Goal: Information Seeking & Learning: Learn about a topic

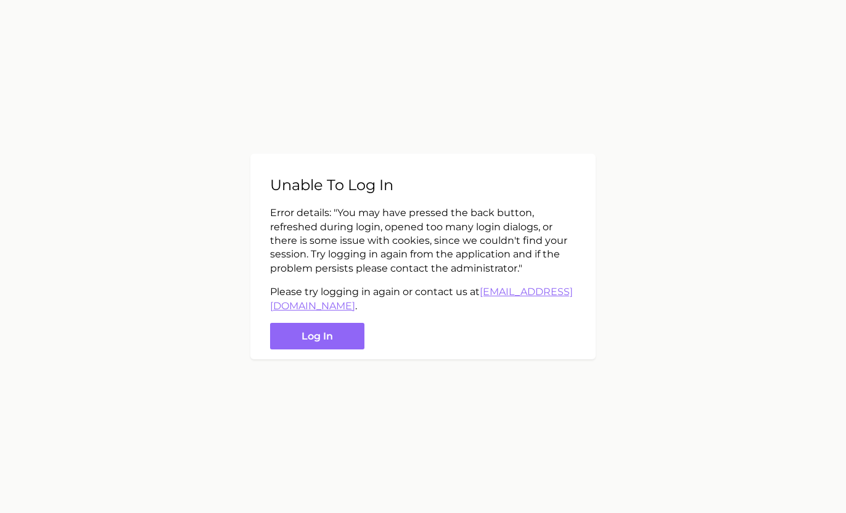
click at [333, 358] on div "Unable to log in Error details: " You may have pressed the back button, refresh…" at bounding box center [423, 256] width 346 height 205
click at [336, 337] on button "Log in" at bounding box center [317, 336] width 94 height 27
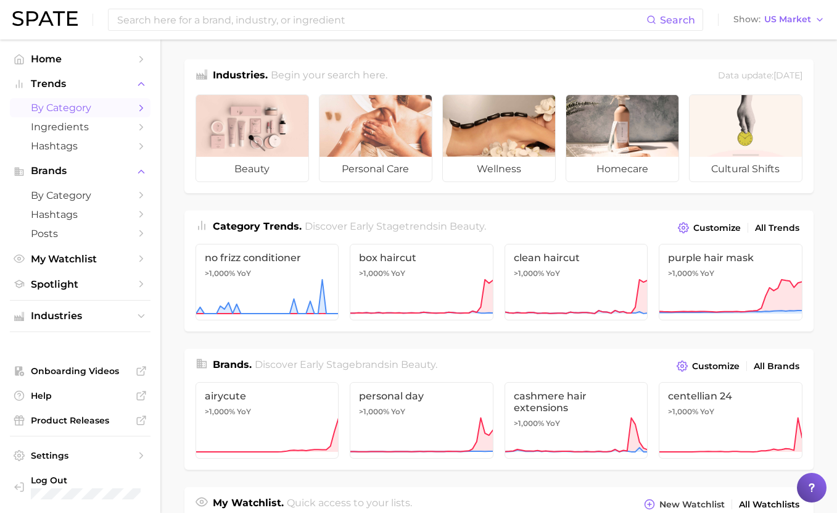
click at [62, 112] on span "by Category" at bounding box center [80, 108] width 99 height 12
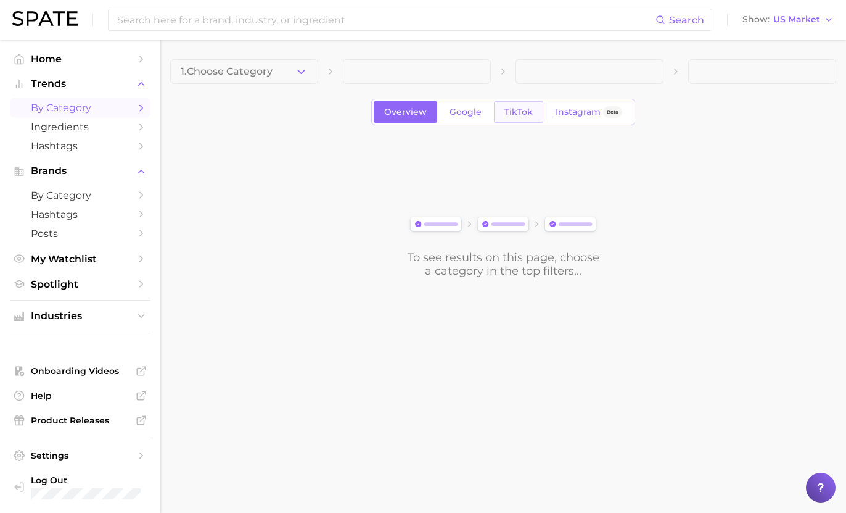
click at [515, 107] on span "TikTok" at bounding box center [519, 112] width 28 height 10
click at [310, 134] on div "1. Choose Category Overview Google TikTok Instagram Beta To see results on this…" at bounding box center [503, 168] width 666 height 218
click at [290, 74] on button "1. Choose Category" at bounding box center [244, 71] width 148 height 25
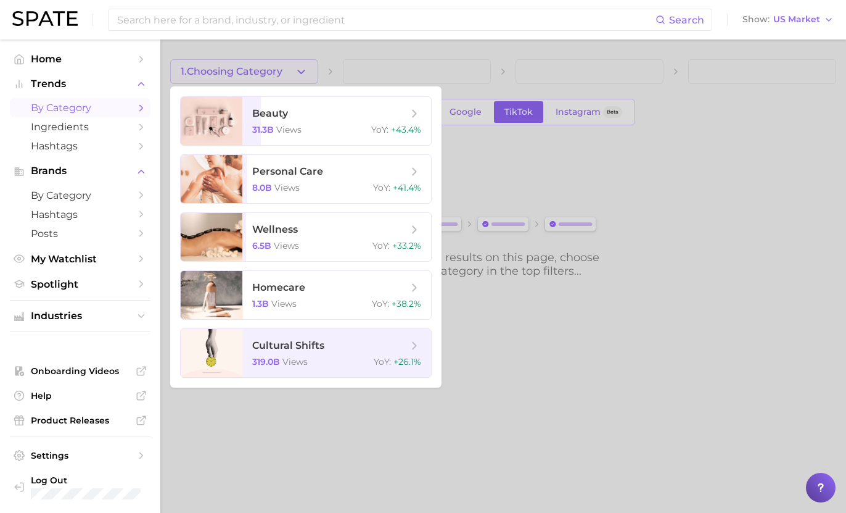
click at [774, 156] on div at bounding box center [423, 256] width 846 height 513
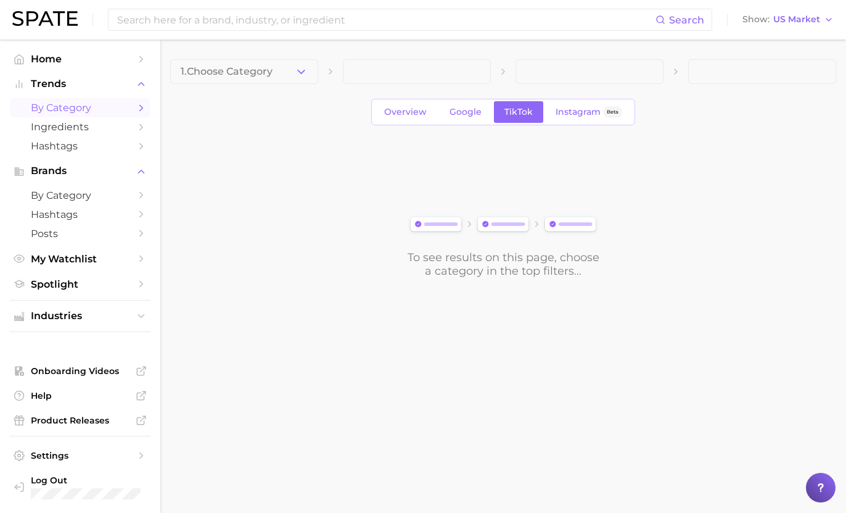
click at [313, 245] on div "To see results on this page, choose a category in the top filters..." at bounding box center [503, 209] width 666 height 138
click at [233, 69] on span "1. Choose Category" at bounding box center [227, 71] width 92 height 11
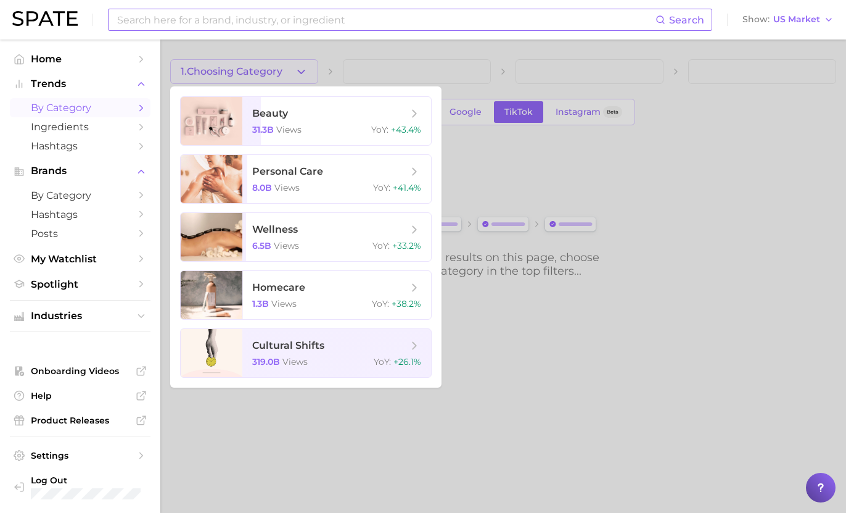
click at [217, 22] on input at bounding box center [386, 19] width 540 height 21
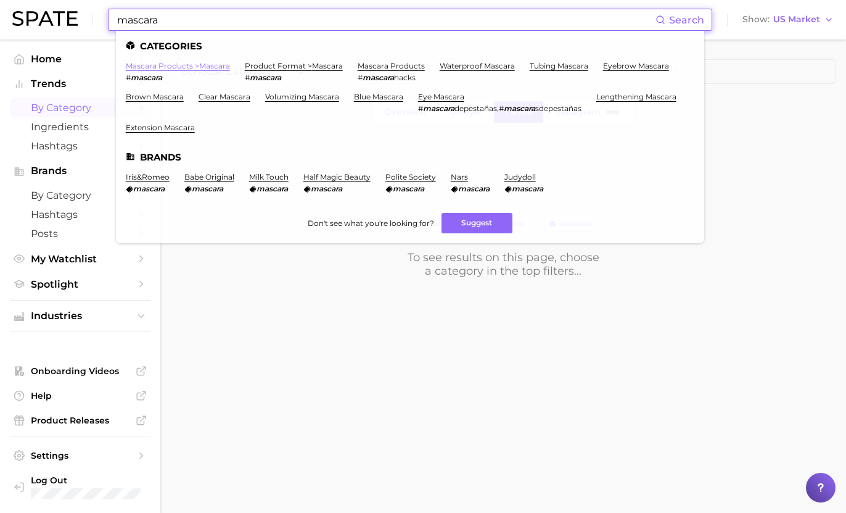
type input "mascara"
click at [185, 64] on link "mascara products > mascara" at bounding box center [178, 65] width 104 height 9
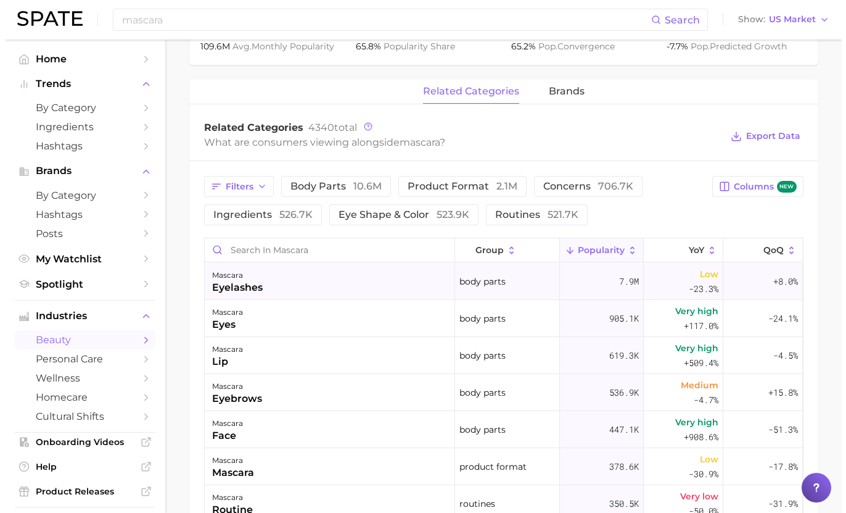
scroll to position [555, 0]
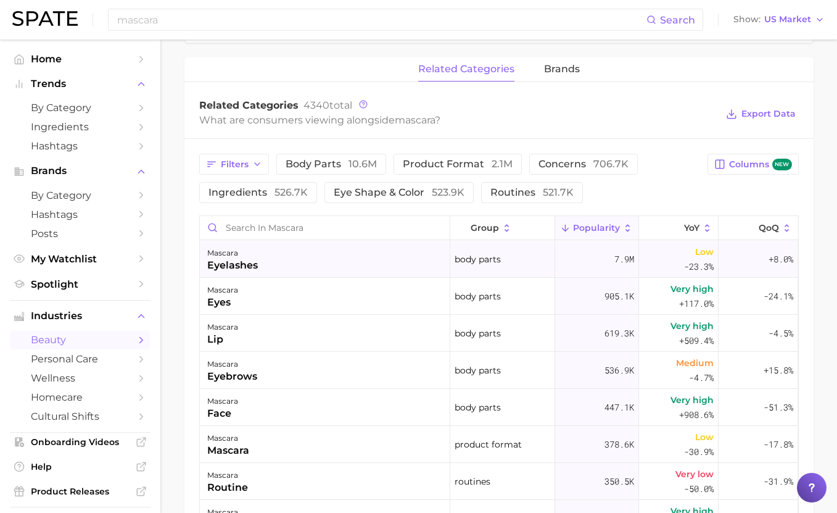
click at [243, 261] on div "eyelashes" at bounding box center [232, 265] width 51 height 15
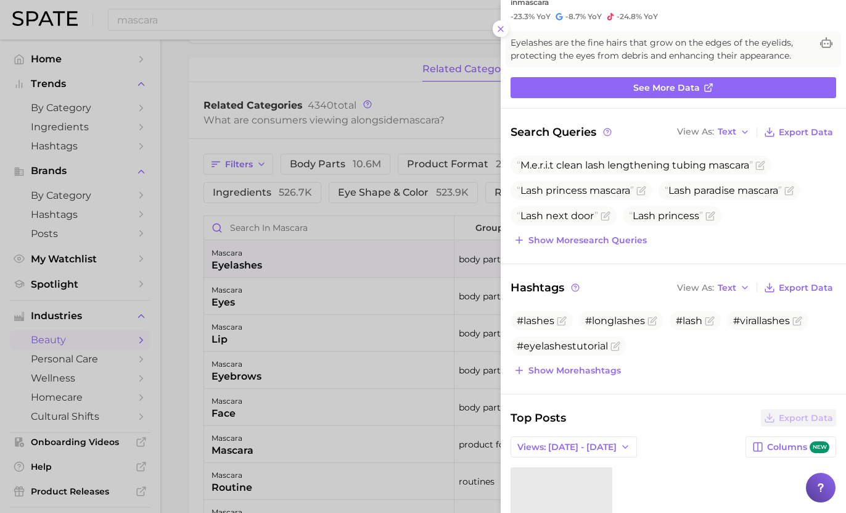
scroll to position [123, 0]
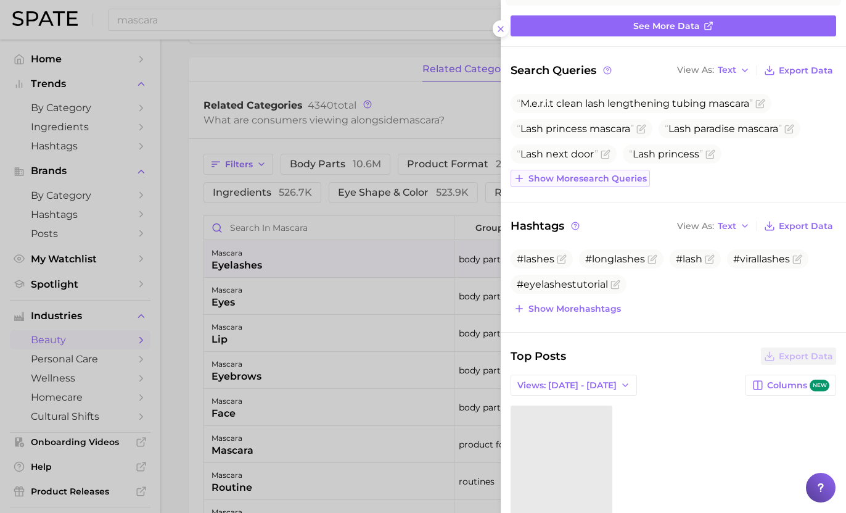
click at [610, 181] on span "Show more search queries" at bounding box center [588, 178] width 118 height 10
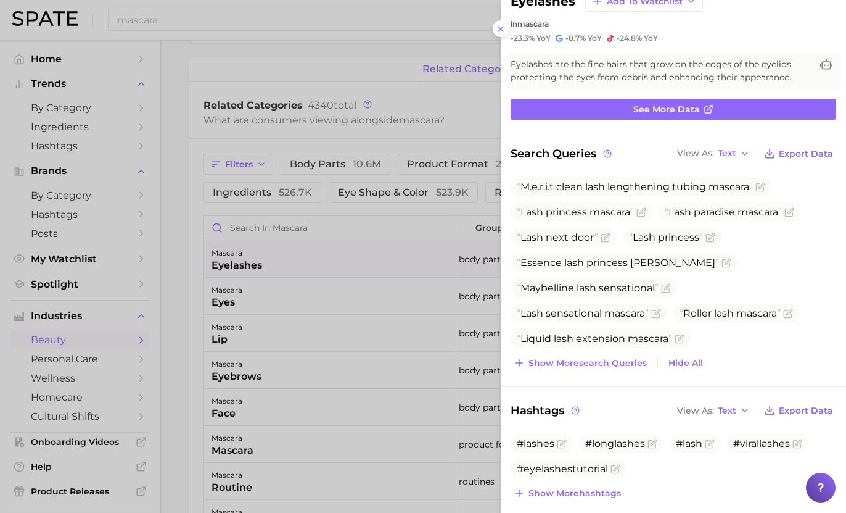
scroll to position [0, 0]
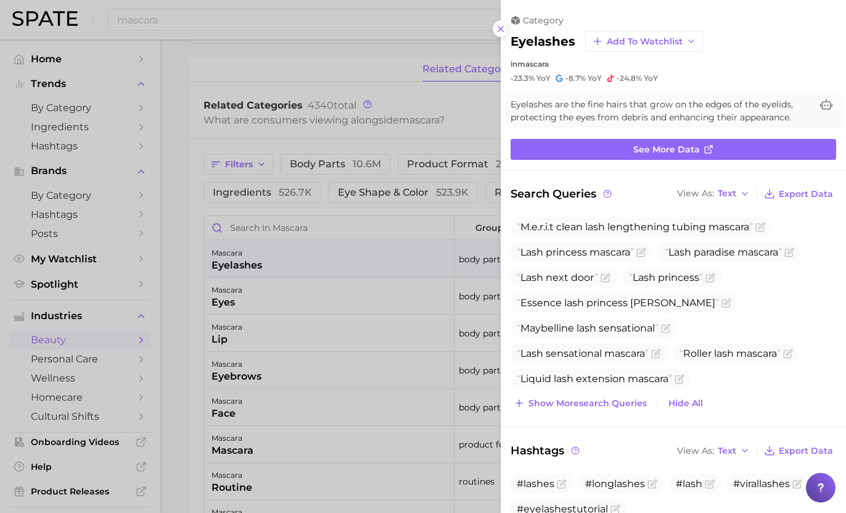
click at [500, 24] on icon at bounding box center [501, 29] width 10 height 10
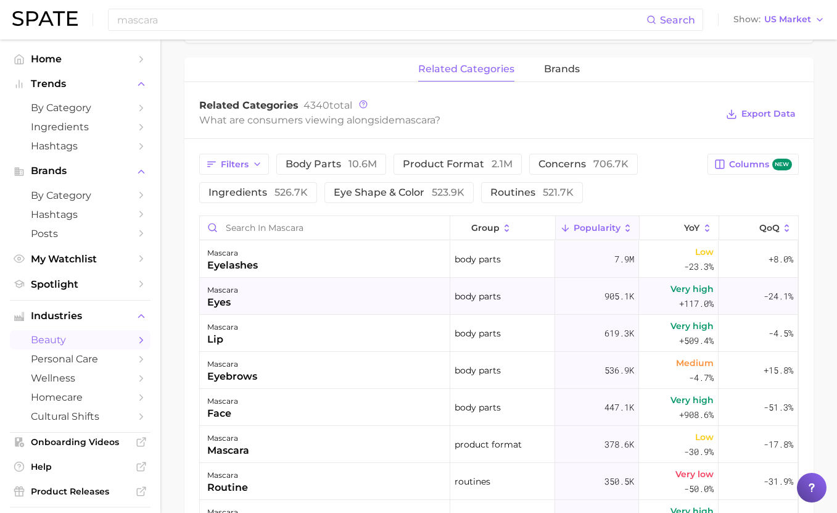
click at [254, 297] on div "mascara eyes" at bounding box center [325, 296] width 250 height 37
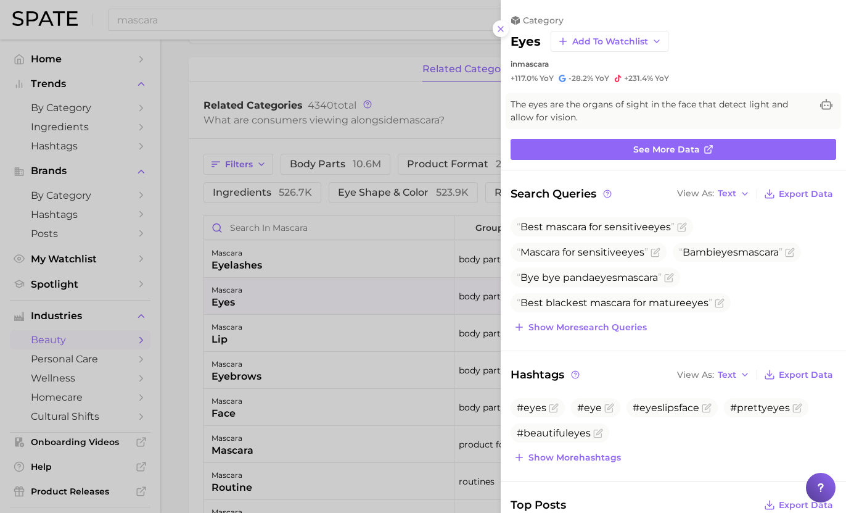
click at [294, 456] on div at bounding box center [423, 256] width 846 height 513
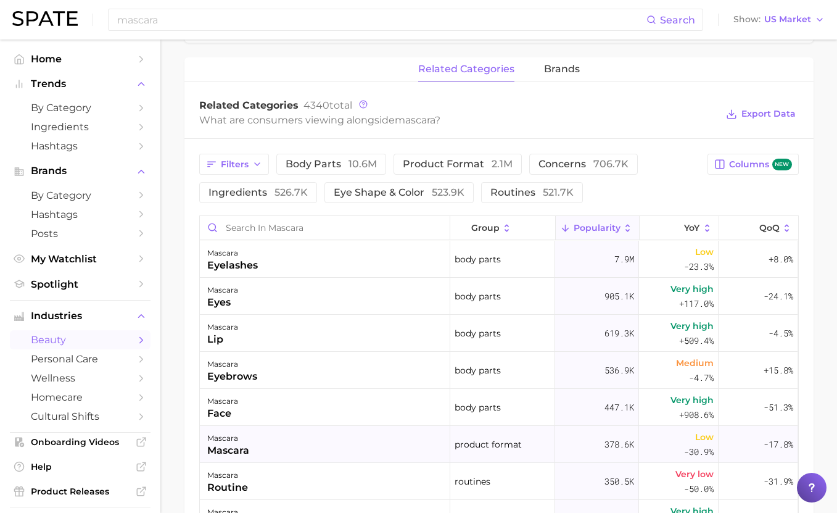
click at [220, 443] on div "mascara" at bounding box center [228, 450] width 42 height 15
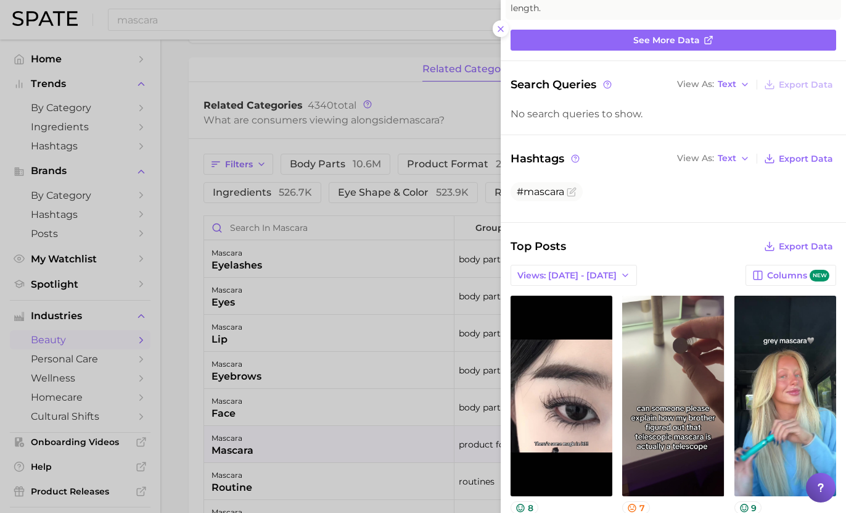
scroll to position [123, 0]
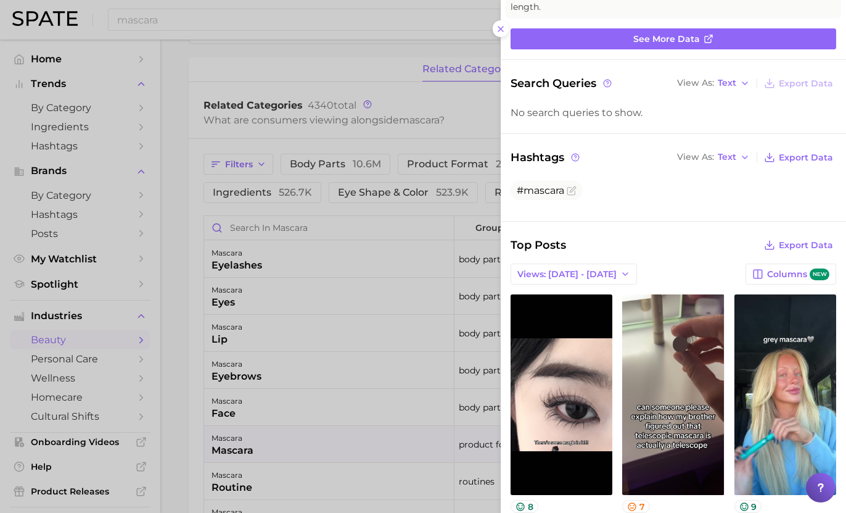
click at [232, 387] on div at bounding box center [423, 256] width 846 height 513
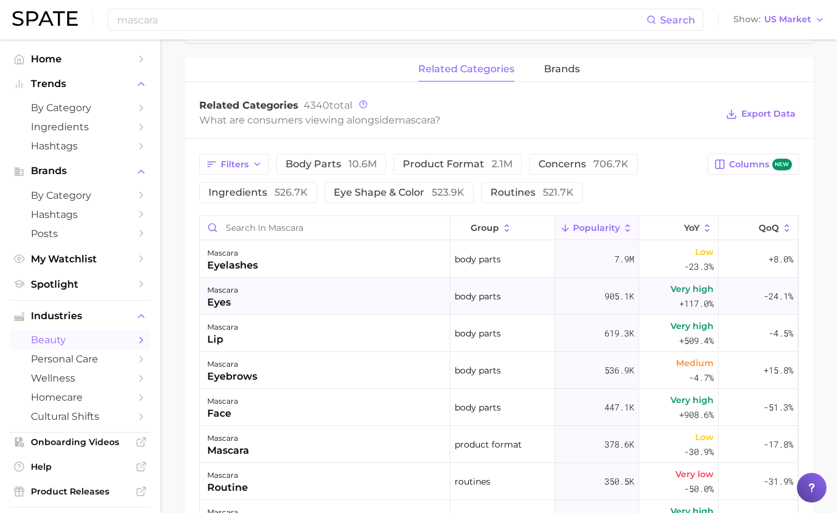
click at [239, 307] on div "mascara eyes" at bounding box center [325, 296] width 250 height 37
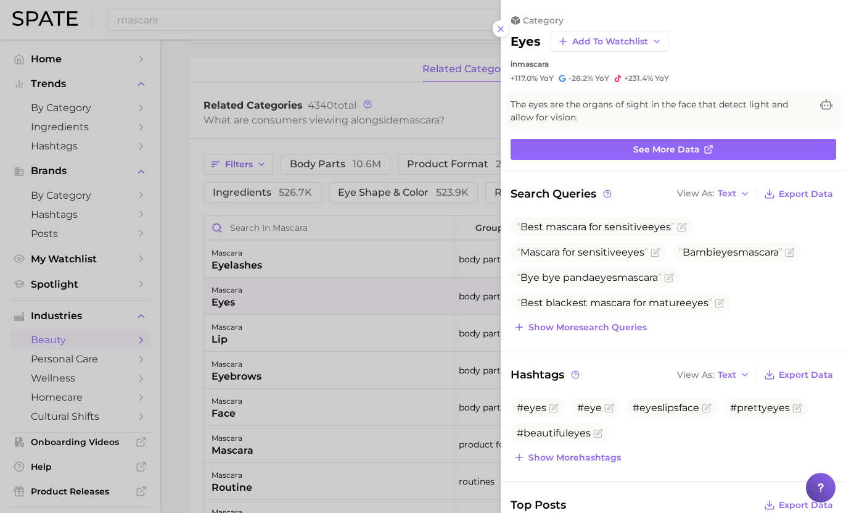
scroll to position [62, 0]
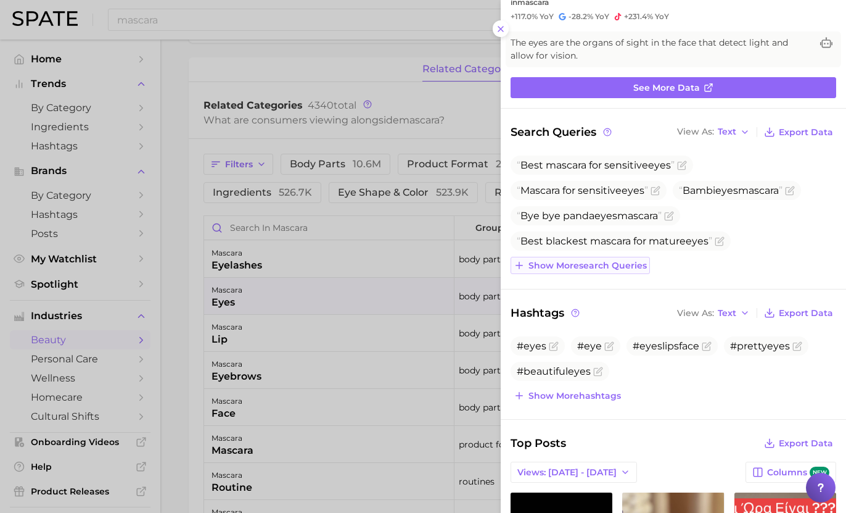
click at [634, 271] on button "Show more search queries" at bounding box center [580, 265] width 139 height 17
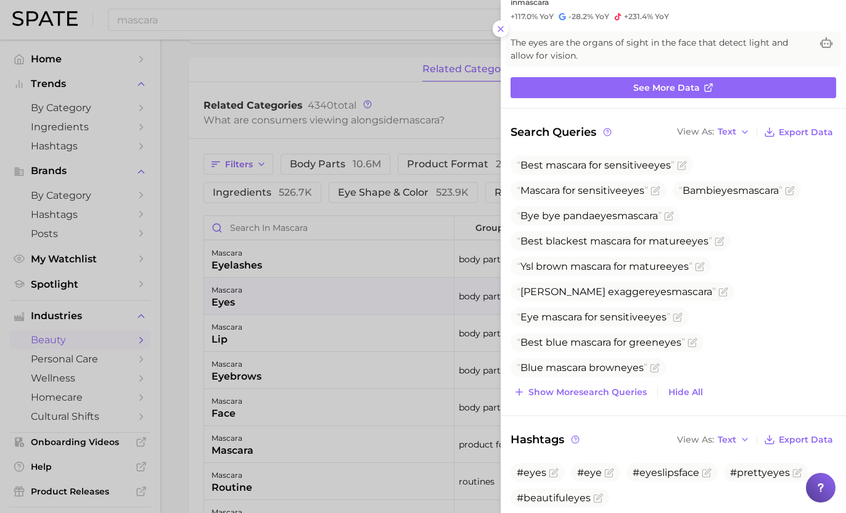
click at [793, 252] on ul "Best mascara for sensitive eyes Mascara for sensitive eyes Bambi eyes mascara B…" at bounding box center [674, 265] width 326 height 221
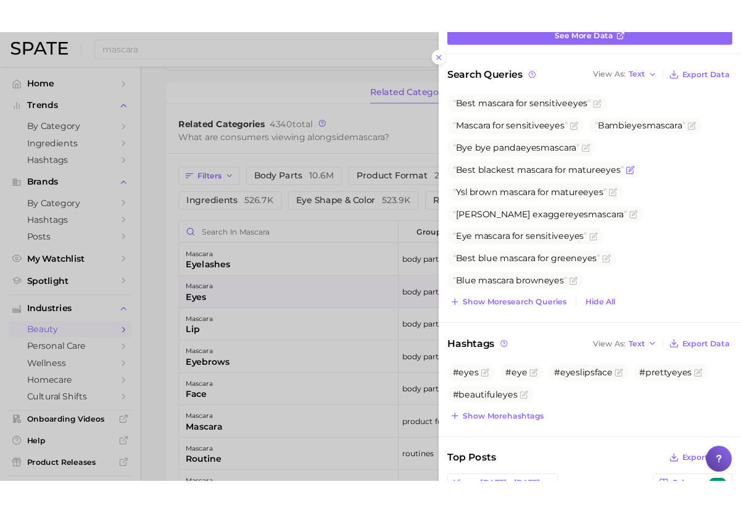
scroll to position [123, 0]
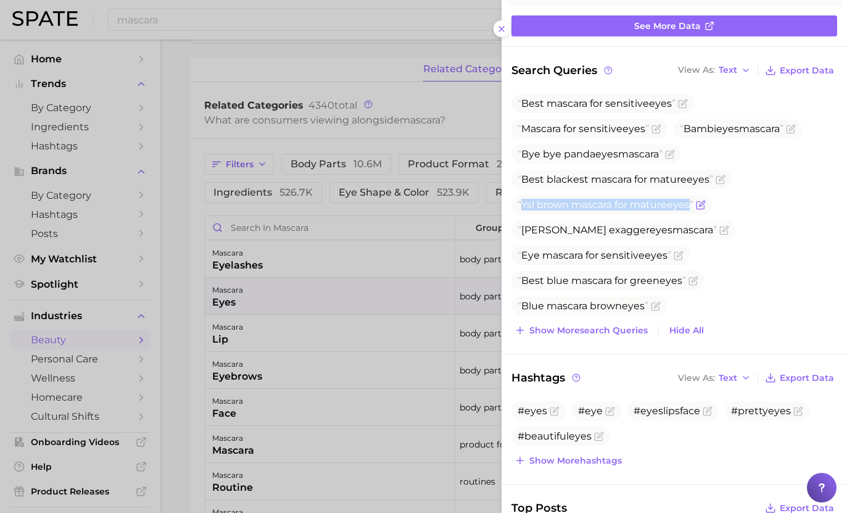
drag, startPoint x: 523, startPoint y: 205, endPoint x: 695, endPoint y: 203, distance: 172.8
click at [693, 203] on span "Ysl brown mascara for mature eyes" at bounding box center [606, 205] width 176 height 12
copy span "Ysl brown mascara for mature eyes"
drag, startPoint x: 257, startPoint y: 54, endPoint x: 257, endPoint y: 47, distance: 6.8
click at [257, 54] on div at bounding box center [423, 256] width 847 height 513
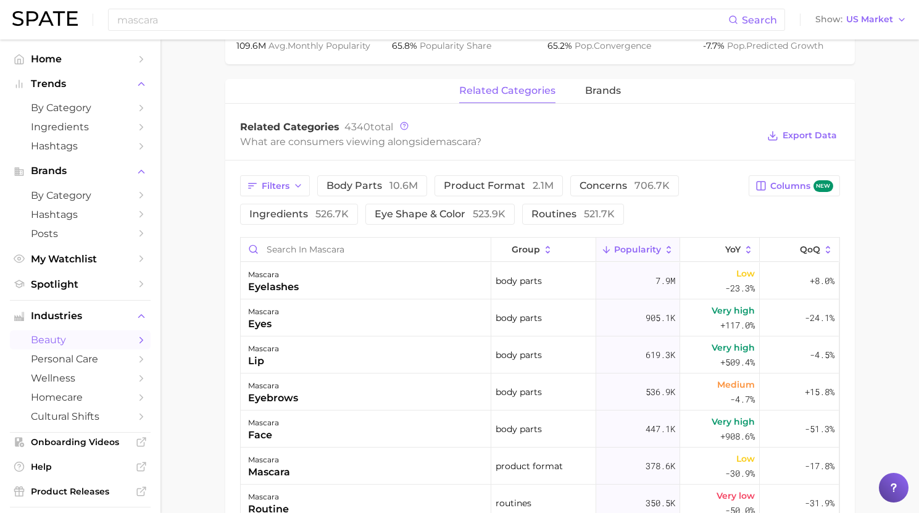
scroll to position [555, 0]
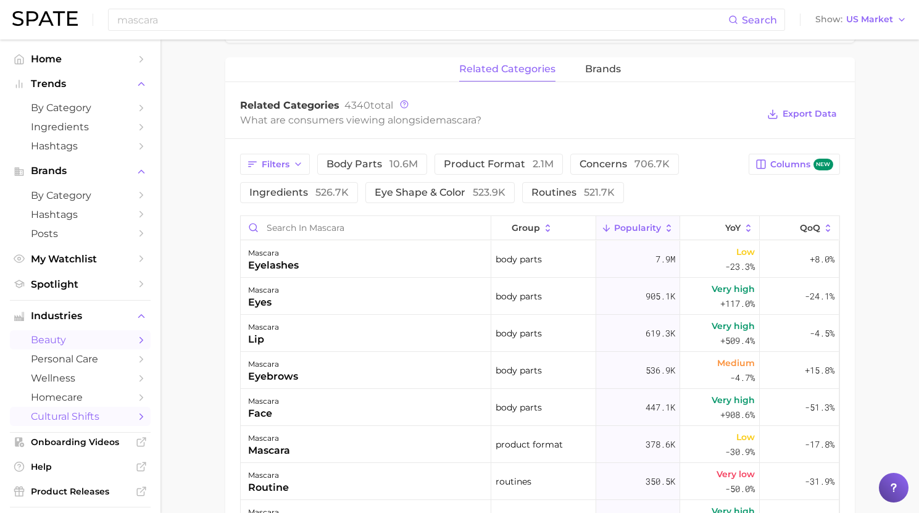
click at [112, 420] on span "cultural shifts" at bounding box center [80, 416] width 99 height 12
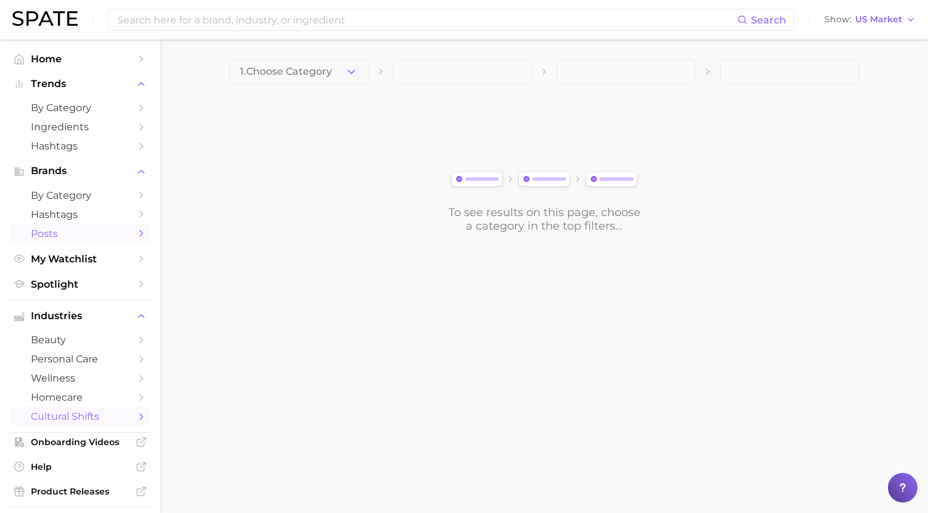
click at [61, 234] on span "Posts" at bounding box center [80, 234] width 99 height 12
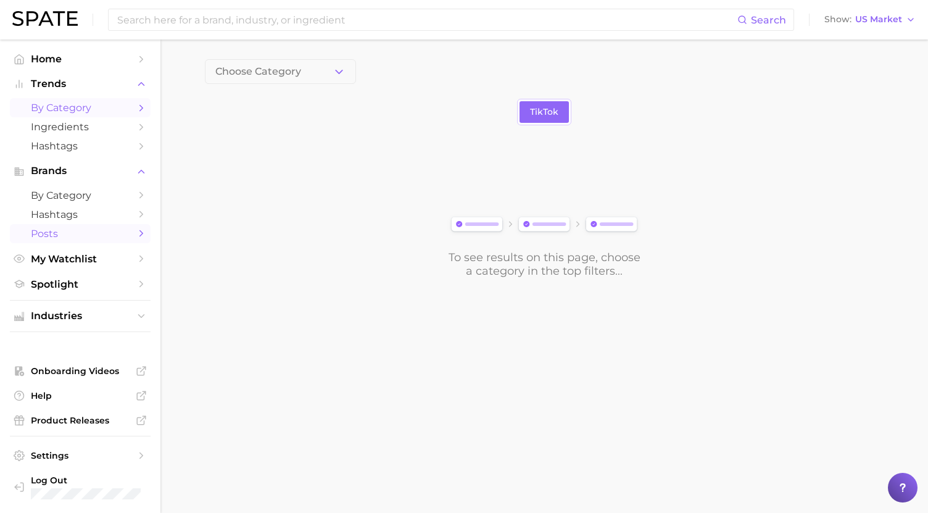
click at [86, 109] on span "by Category" at bounding box center [80, 108] width 99 height 12
click at [660, 439] on body "Search Show US Market Home Trends by Category Ingredients Hashtags Brands by Ca…" at bounding box center [464, 256] width 928 height 513
click at [696, 284] on main "1. Choose Category Overview Google TikTok Instagram Beta To see results on this…" at bounding box center [544, 189] width 768 height 300
